Goal: Browse casually: Explore the website without a specific task or goal

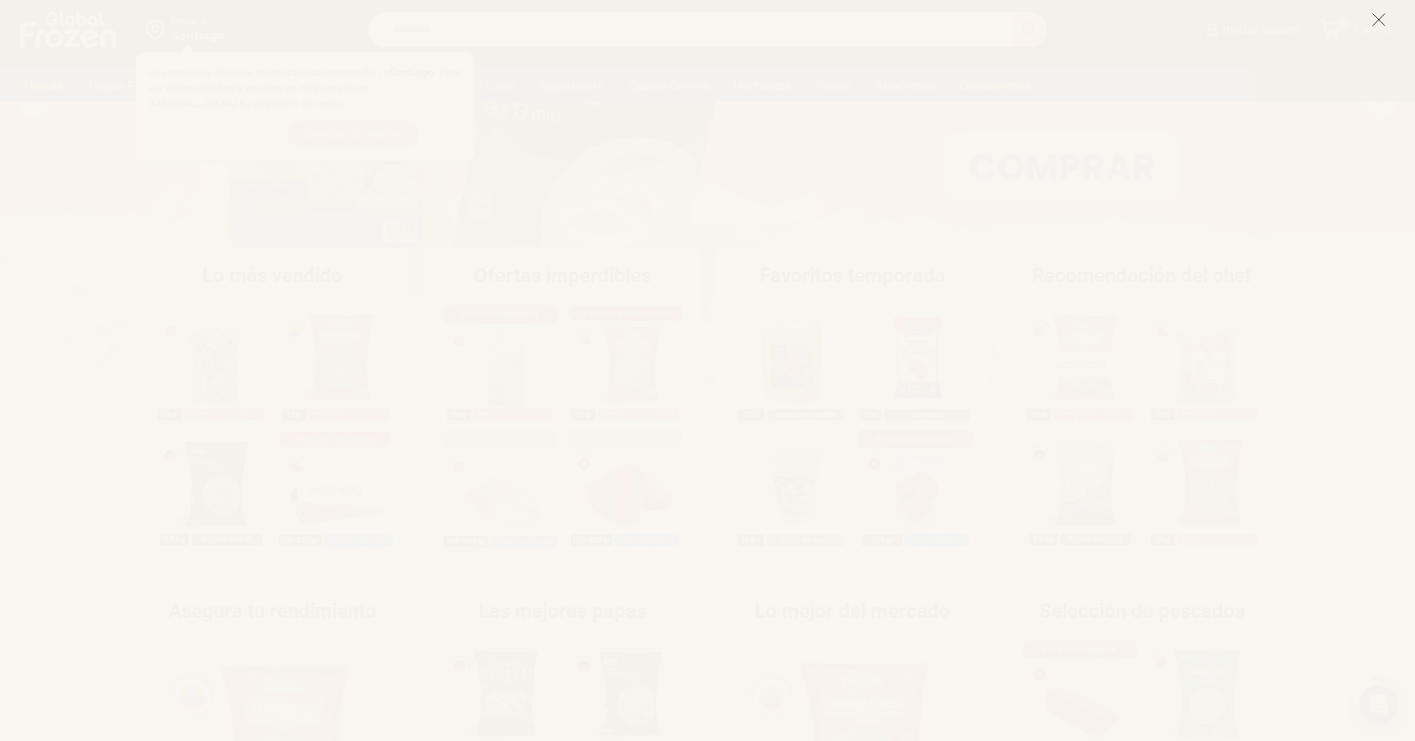
drag, startPoint x: 1384, startPoint y: 17, endPoint x: 1351, endPoint y: 39, distance: 39.7
click at [1384, 17] on icon at bounding box center [1378, 19] width 15 height 15
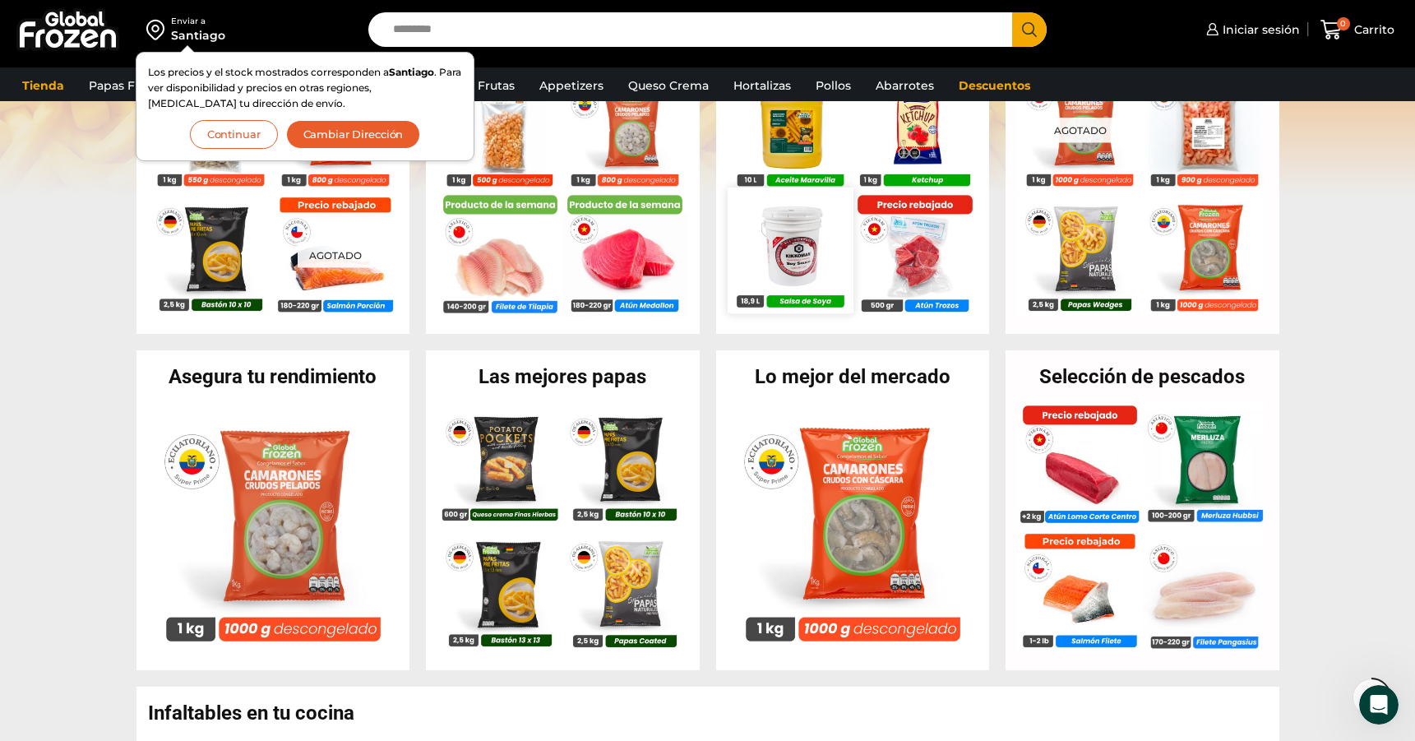
scroll to position [441, 0]
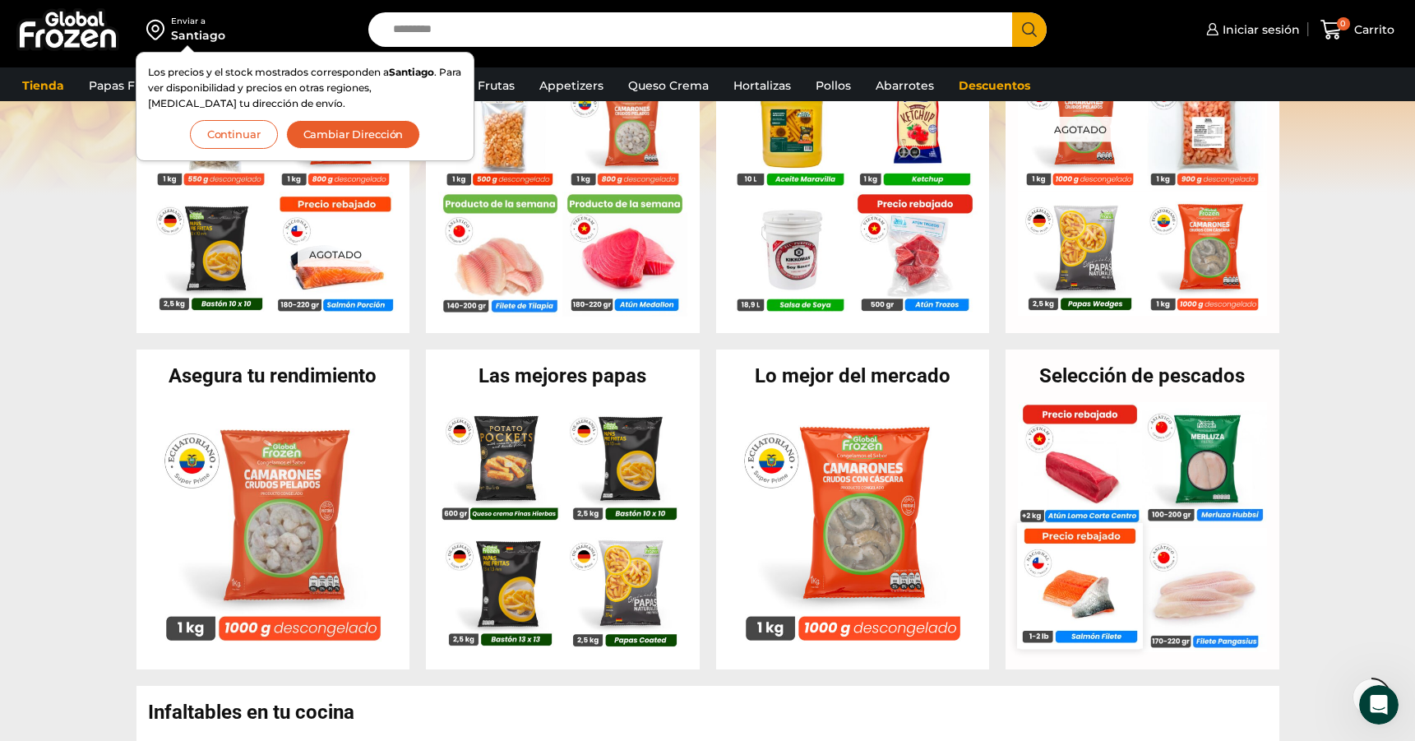
click at [1101, 598] on img at bounding box center [1079, 585] width 125 height 125
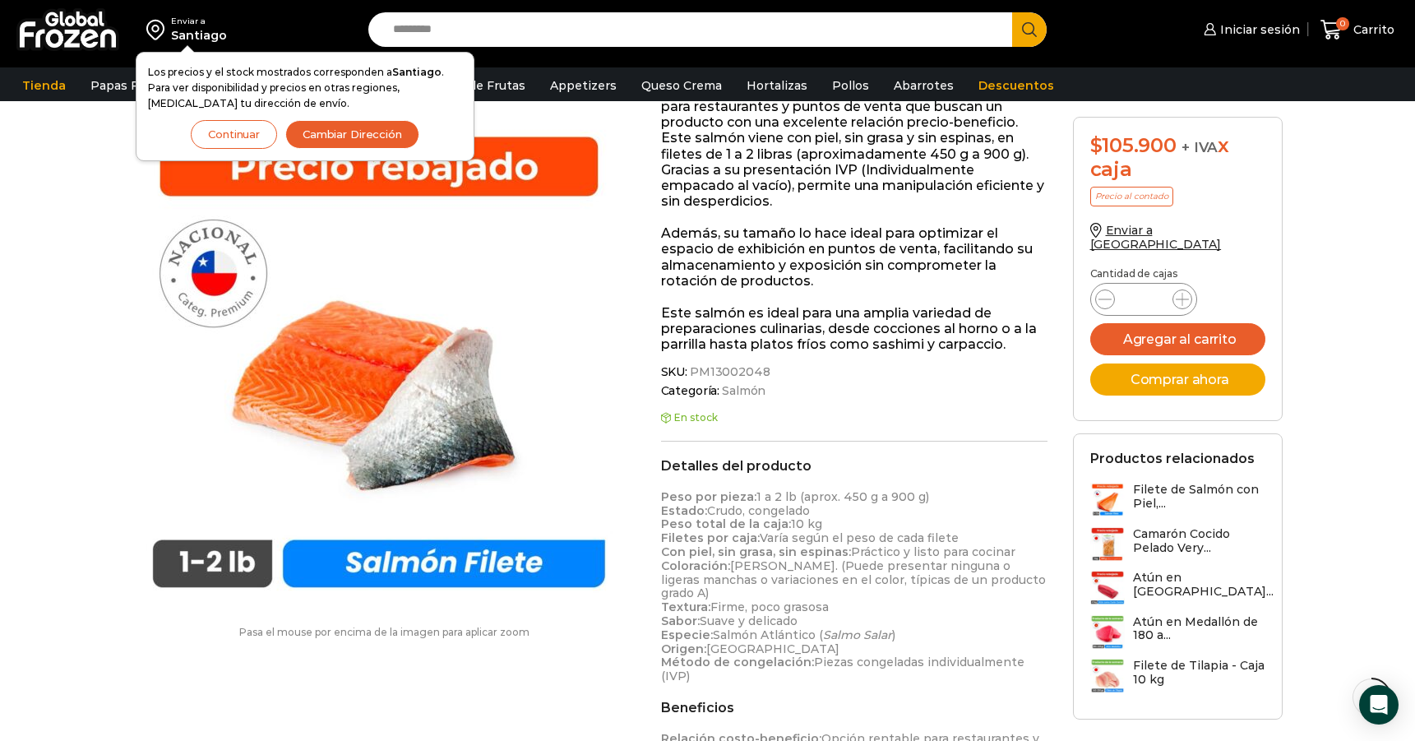
scroll to position [322, 0]
click at [347, 136] on button "Cambiar Dirección" at bounding box center [352, 134] width 134 height 29
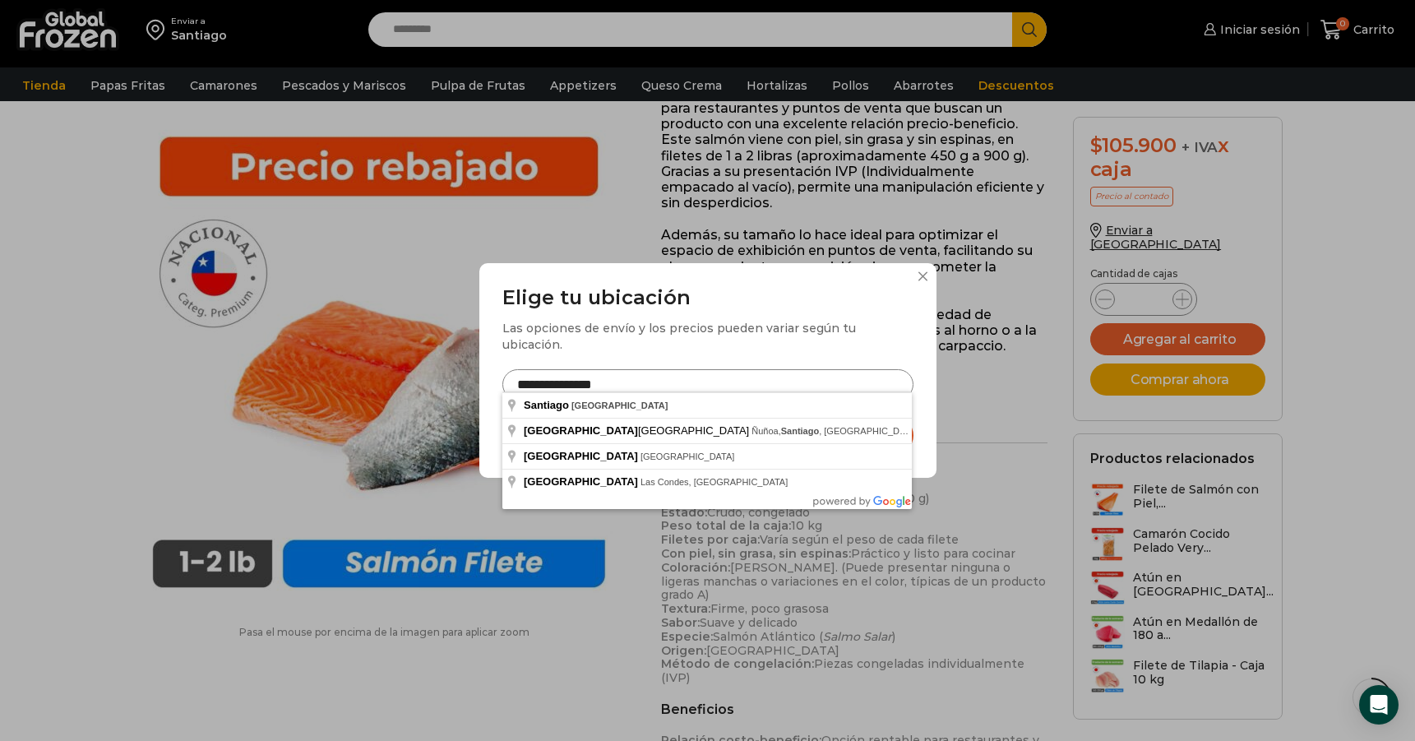
drag, startPoint x: 573, startPoint y: 377, endPoint x: 492, endPoint y: 377, distance: 81.4
click at [492, 377] on div "**********" at bounding box center [707, 370] width 457 height 215
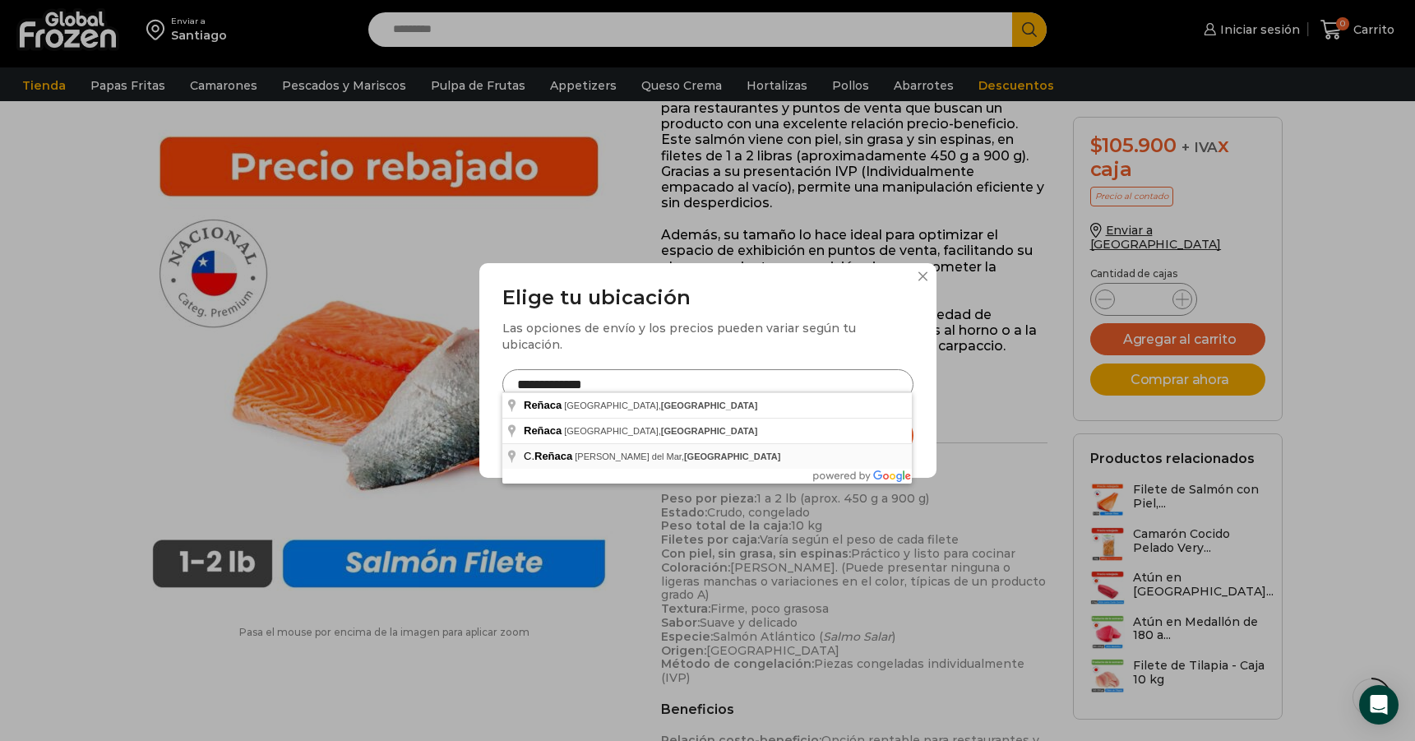
type input "**********"
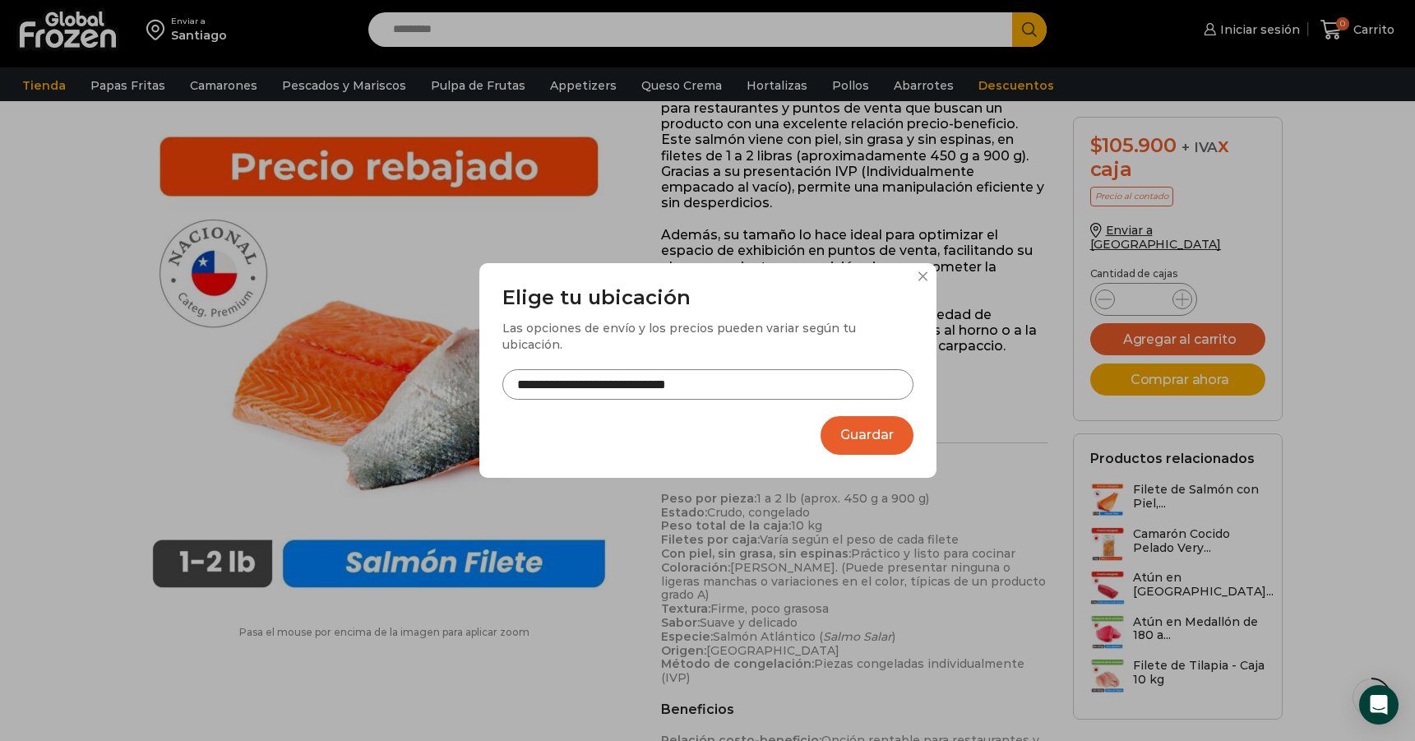
click at [861, 427] on button "Guardar" at bounding box center [866, 435] width 93 height 39
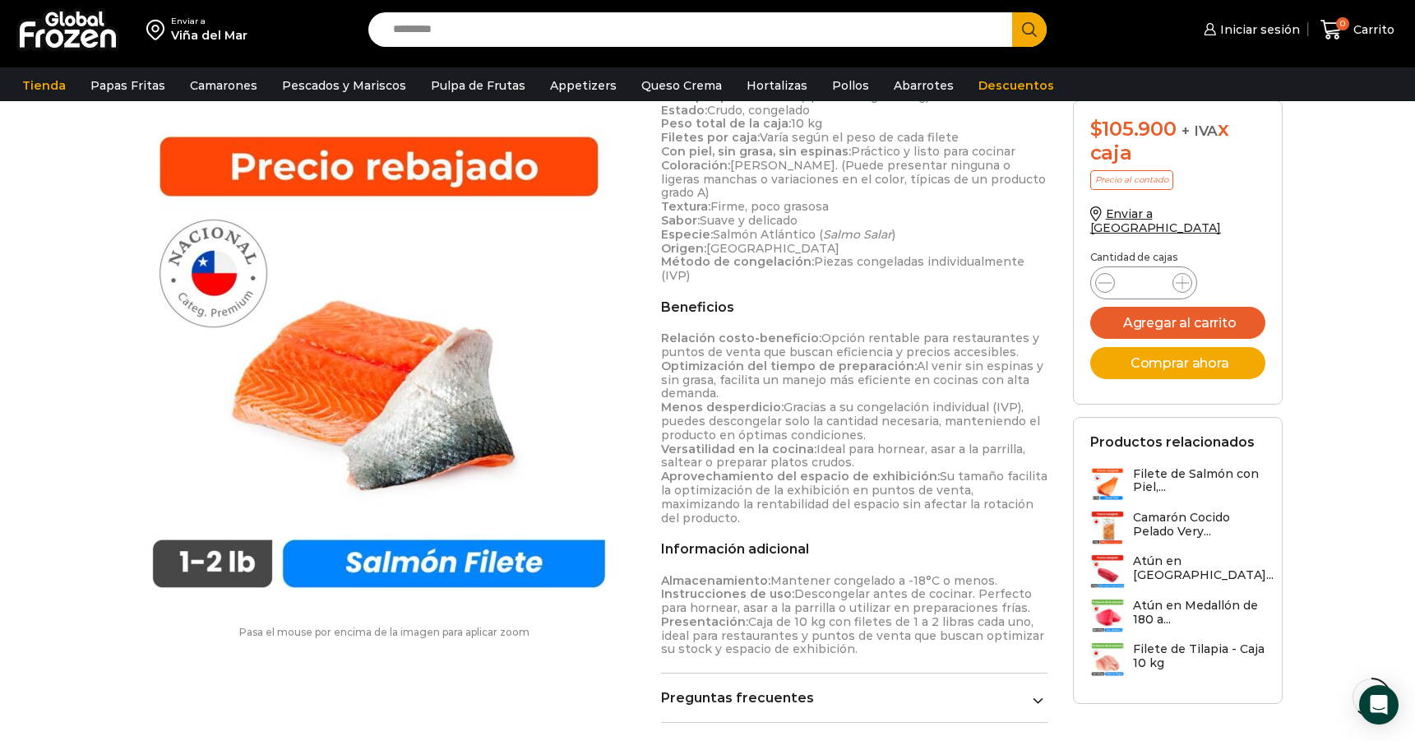
scroll to position [729, 0]
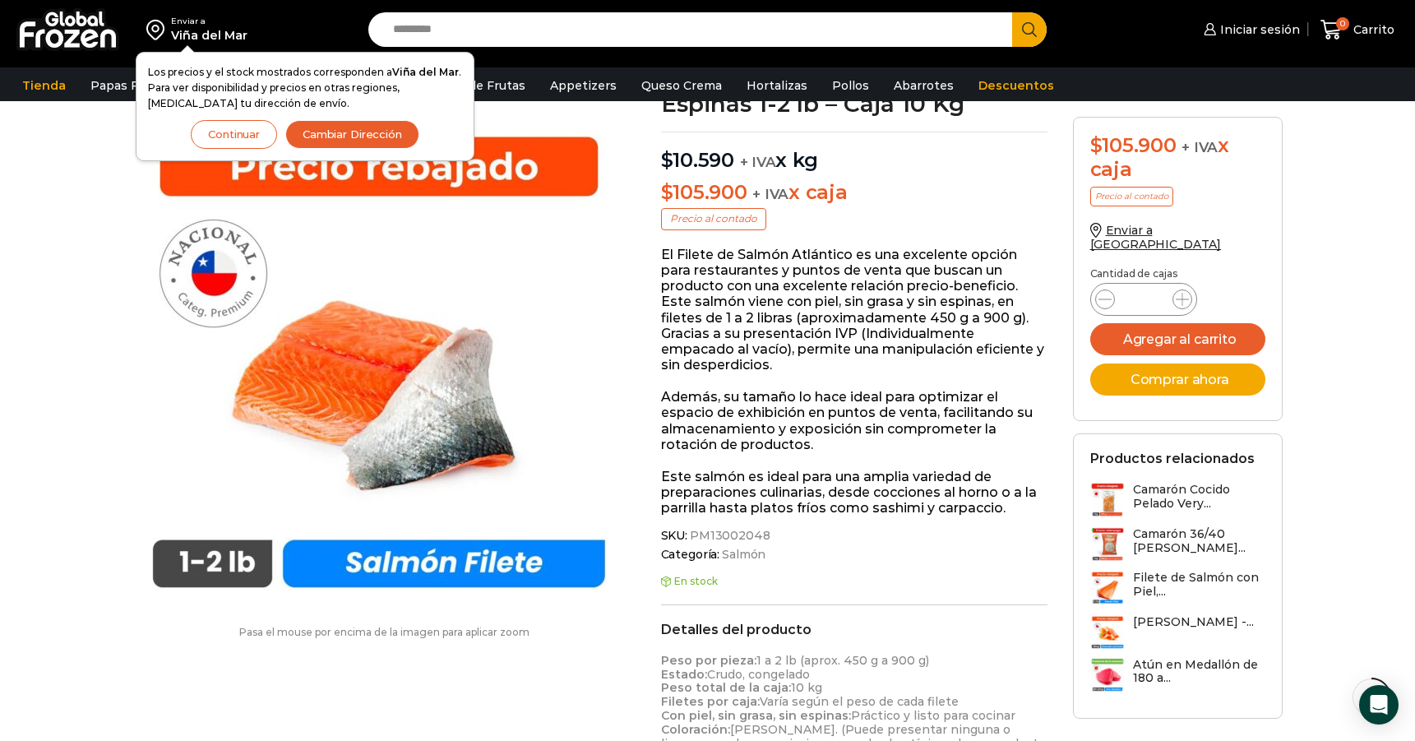
scroll to position [307, 0]
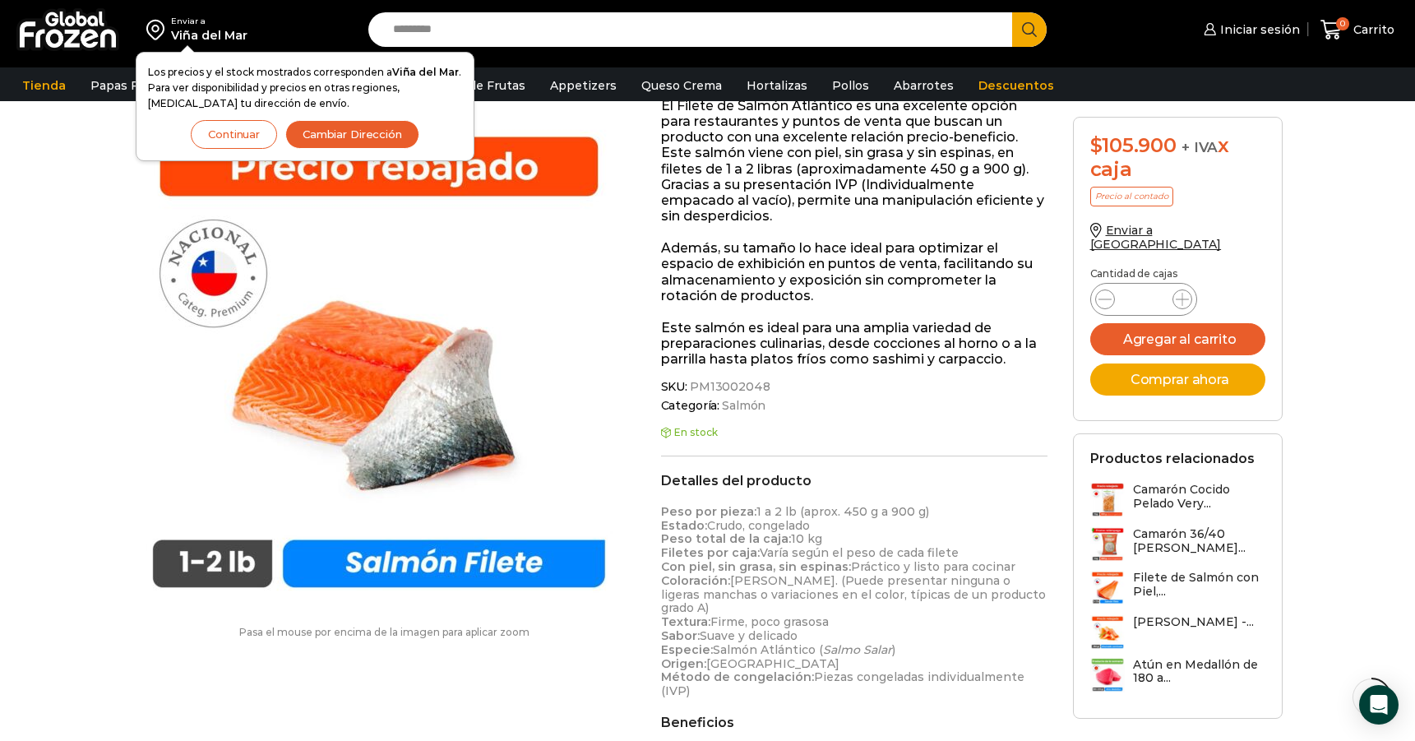
click at [238, 136] on button "Continuar" at bounding box center [234, 134] width 86 height 29
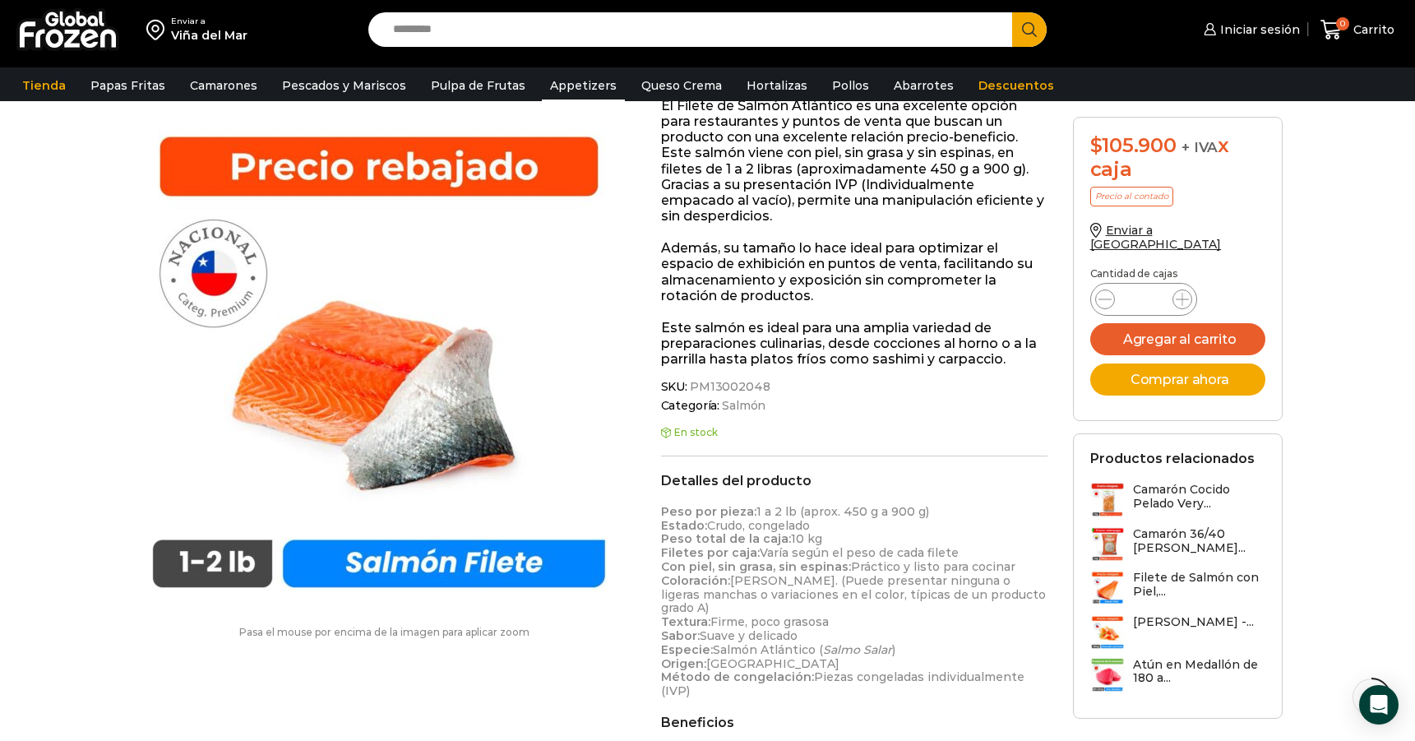
click at [579, 81] on link "Appetizers" at bounding box center [583, 85] width 83 height 31
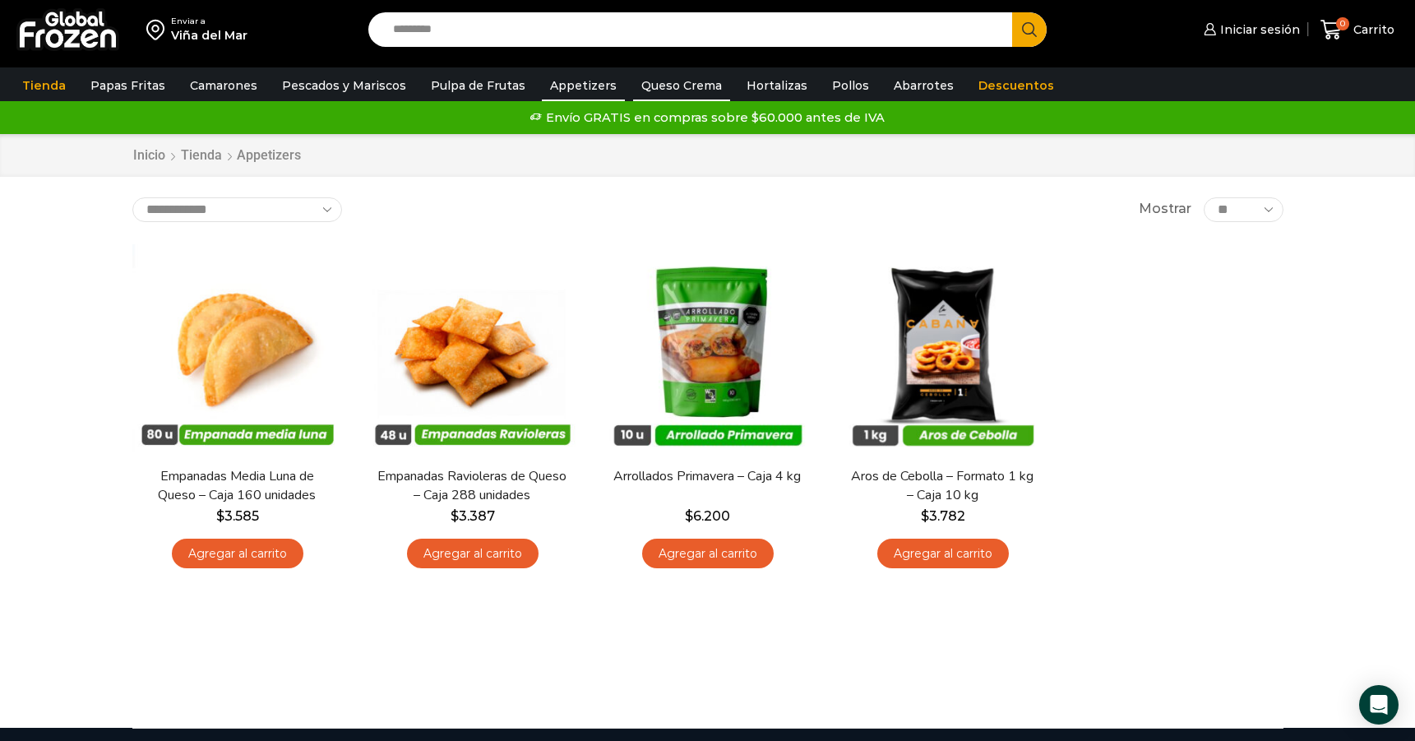
click at [681, 86] on link "Queso Crema" at bounding box center [681, 85] width 97 height 31
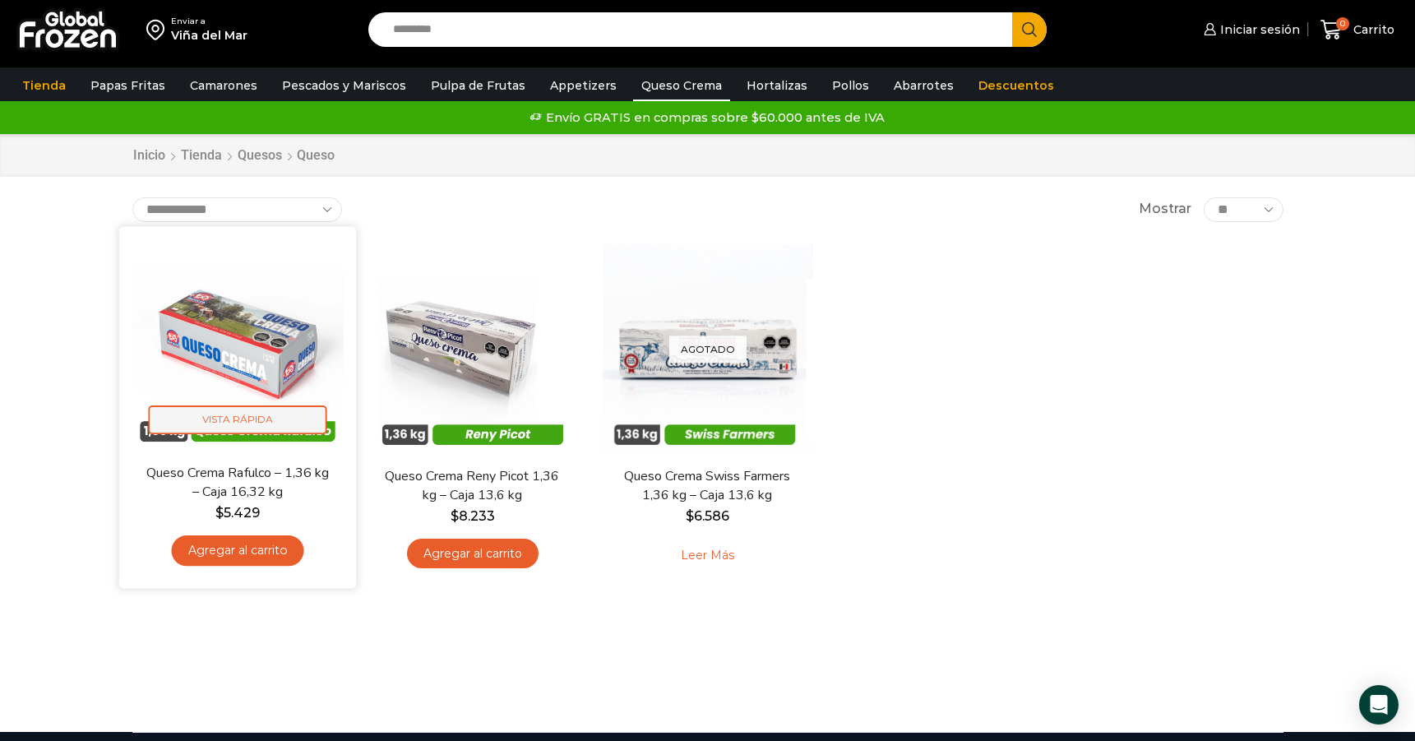
click at [257, 418] on span "Vista Rápida" at bounding box center [237, 419] width 178 height 29
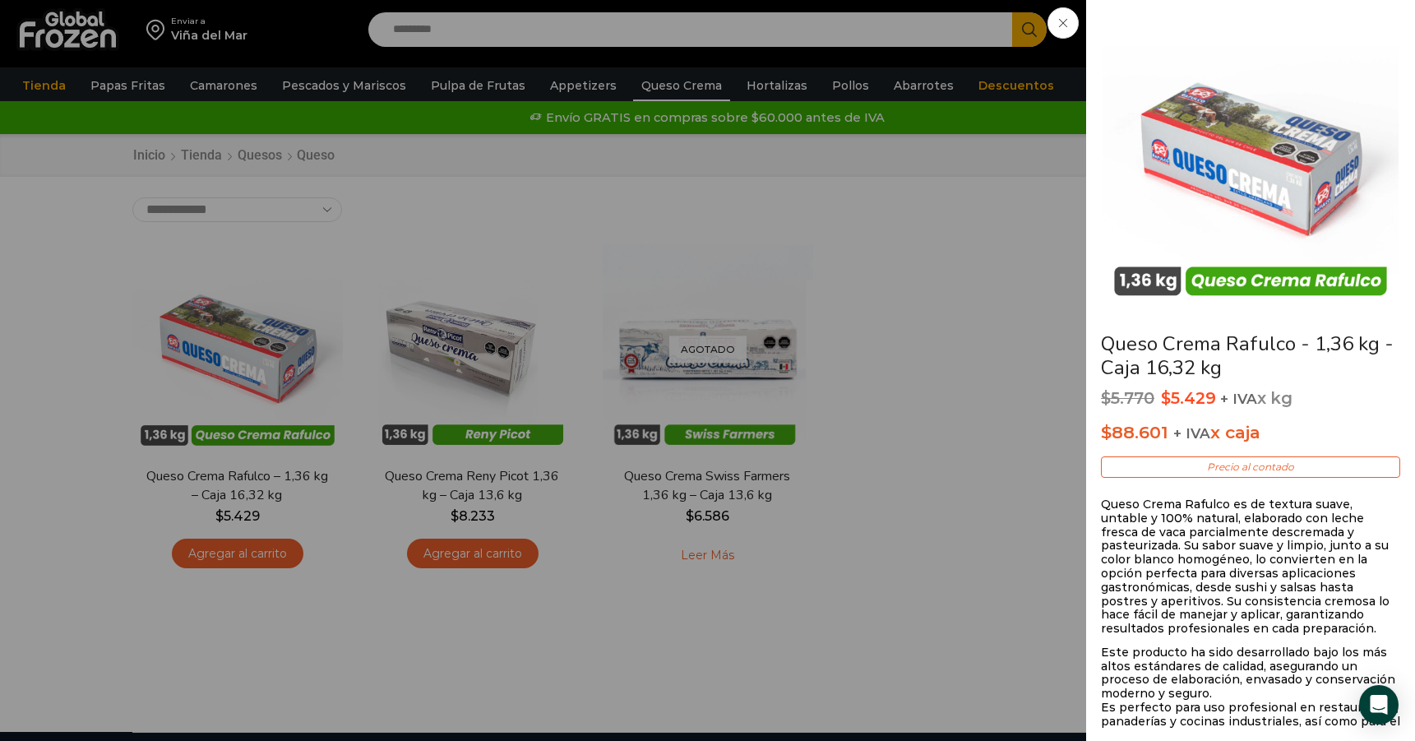
click at [1058, 22] on span at bounding box center [1062, 22] width 31 height 31
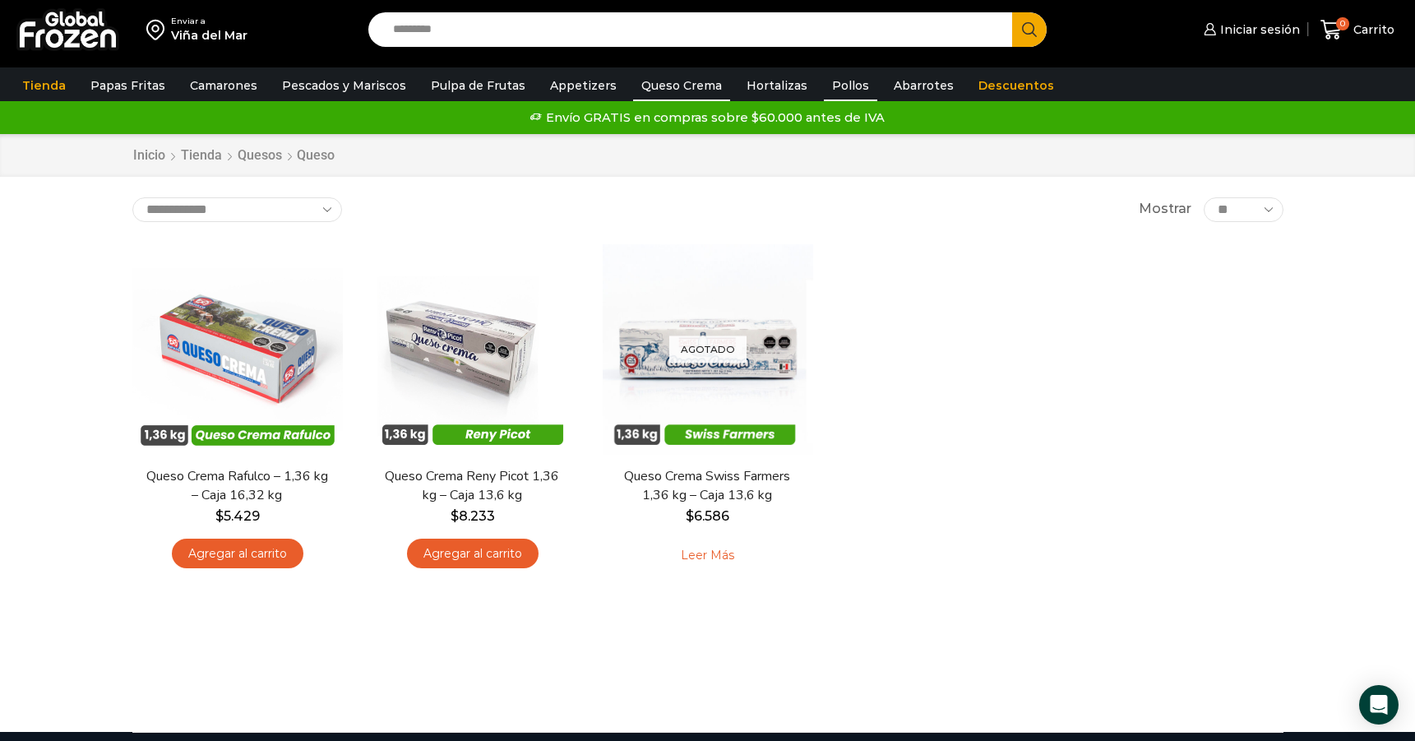
click at [824, 82] on link "Pollos" at bounding box center [850, 85] width 53 height 31
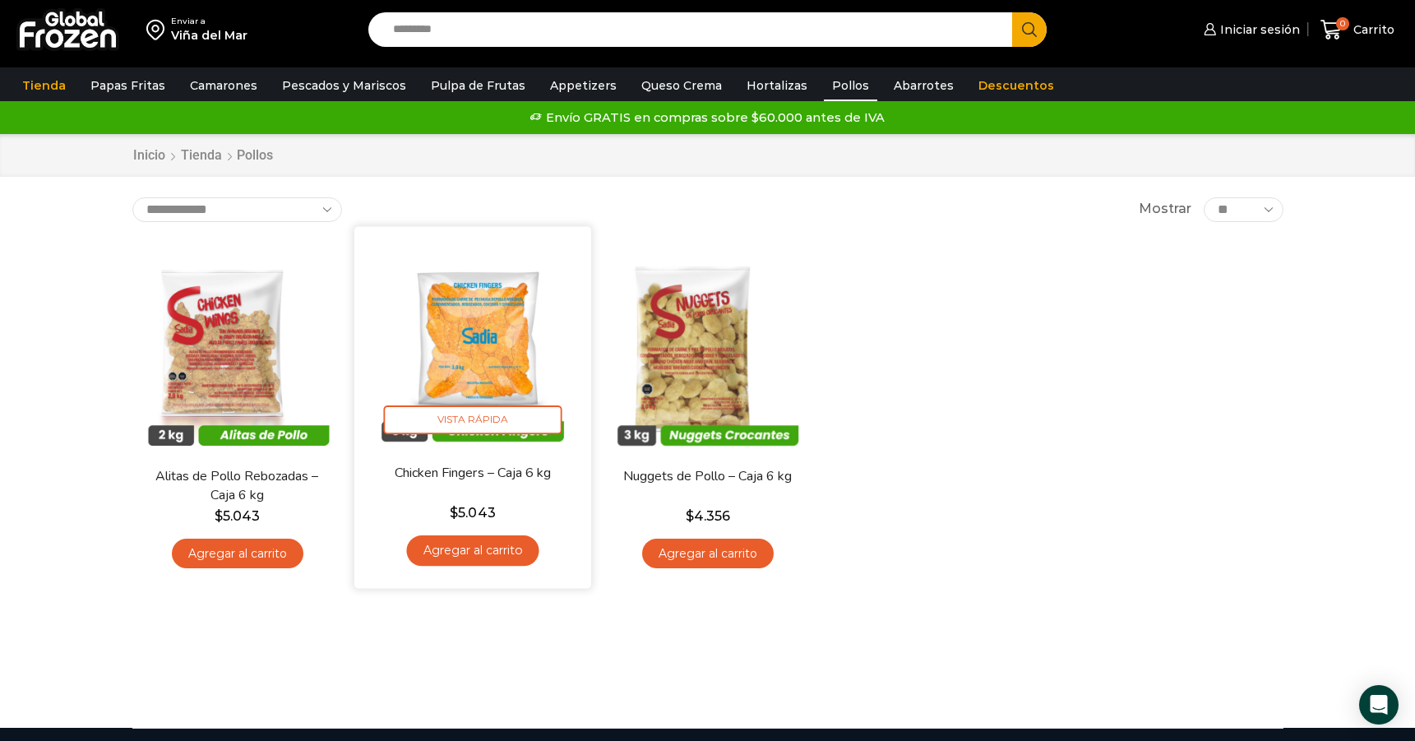
click at [422, 347] on img at bounding box center [473, 344] width 212 height 212
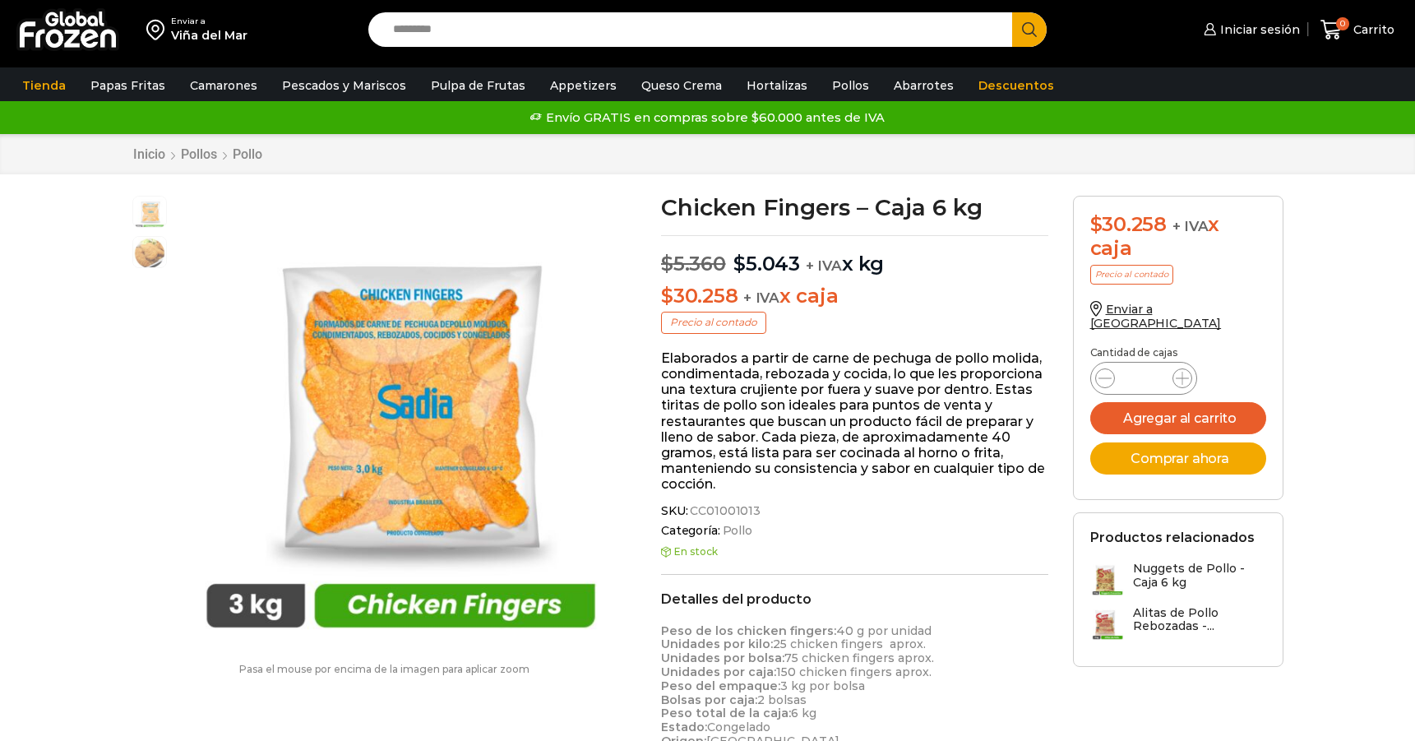
scroll to position [1, 0]
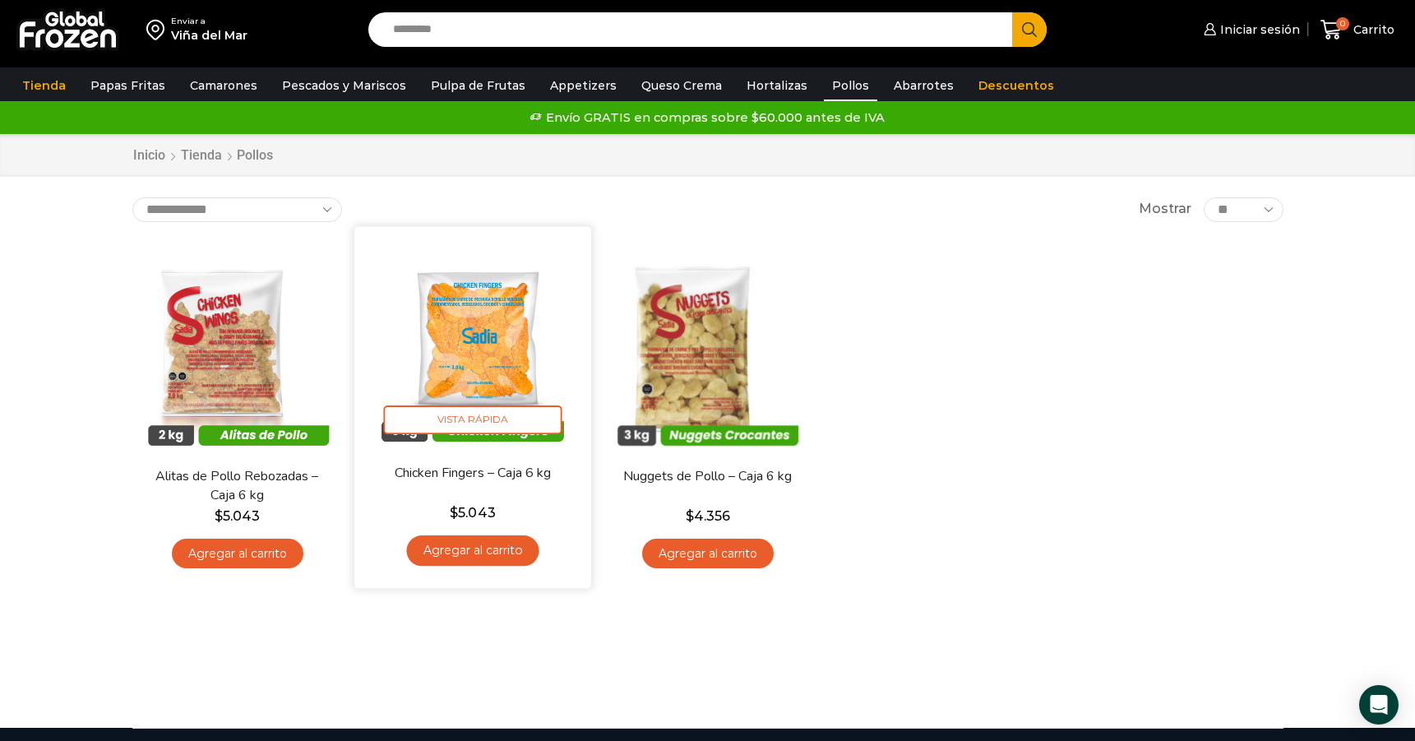
click at [517, 323] on img at bounding box center [473, 344] width 212 height 212
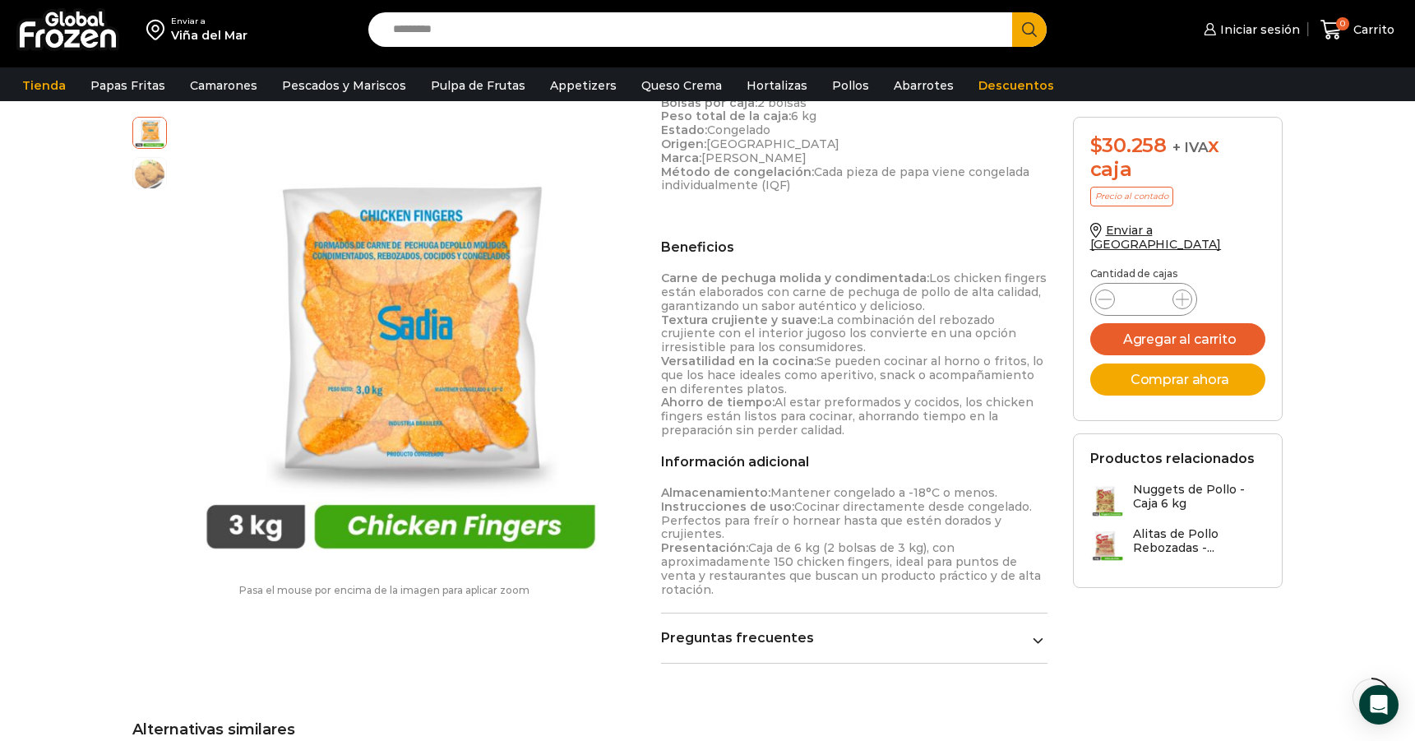
scroll to position [655, 0]
